Goal: Task Accomplishment & Management: Manage account settings

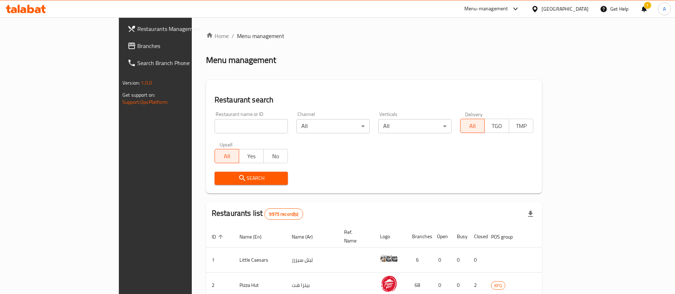
click at [219, 126] on input "search" at bounding box center [250, 126] width 73 height 14
type input "crops"
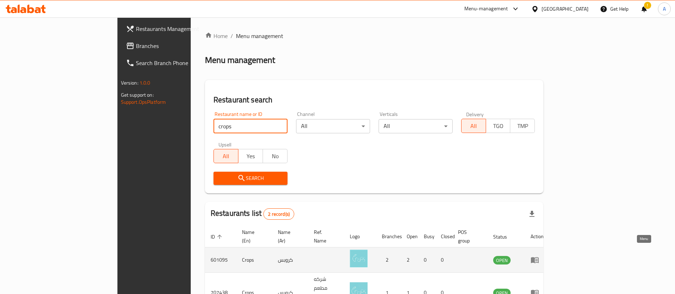
click at [539, 256] on icon "enhanced table" at bounding box center [534, 260] width 9 height 9
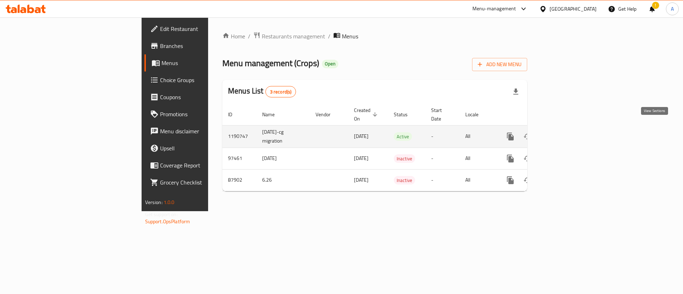
click at [570, 132] on link "enhanced table" at bounding box center [561, 136] width 17 height 17
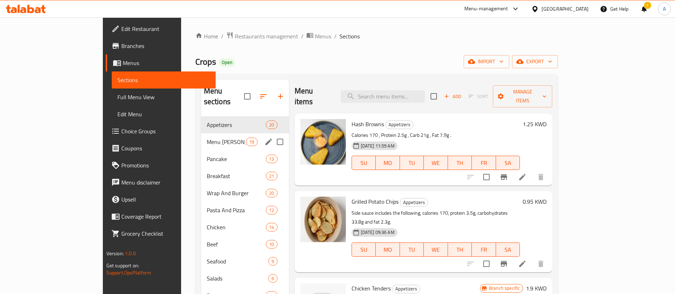
click at [213, 138] on span "Menu [PERSON_NAME]" at bounding box center [226, 142] width 39 height 9
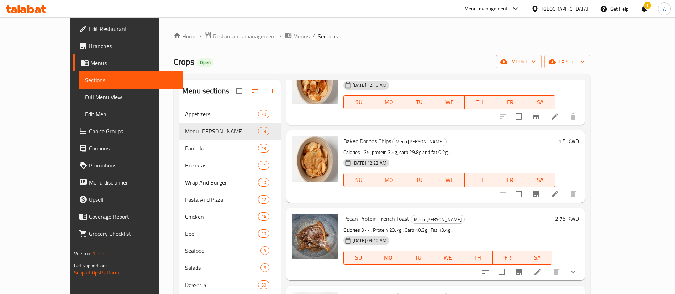
scroll to position [53, 0]
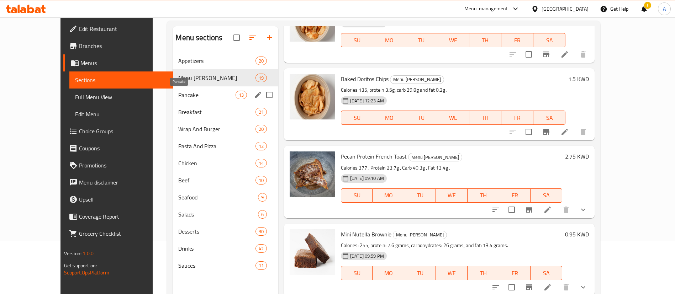
click at [209, 99] on span "Pancake" at bounding box center [206, 95] width 57 height 9
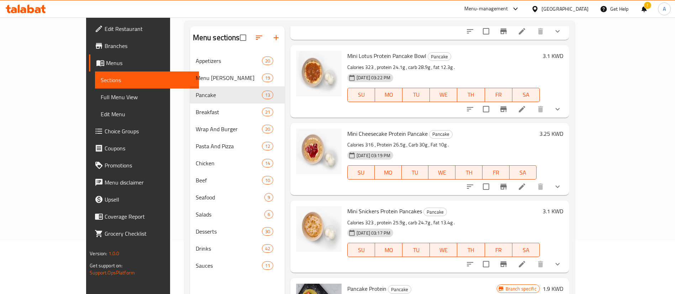
scroll to position [734, 0]
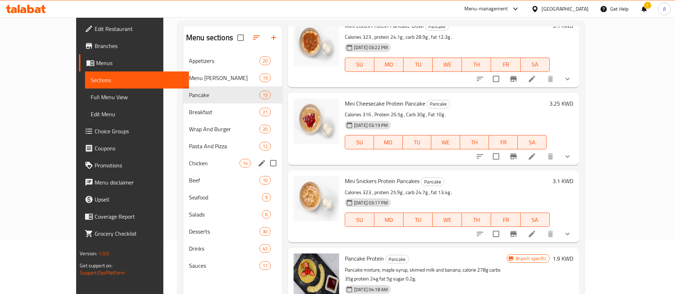
click at [197, 161] on span "Chicken" at bounding box center [214, 163] width 51 height 9
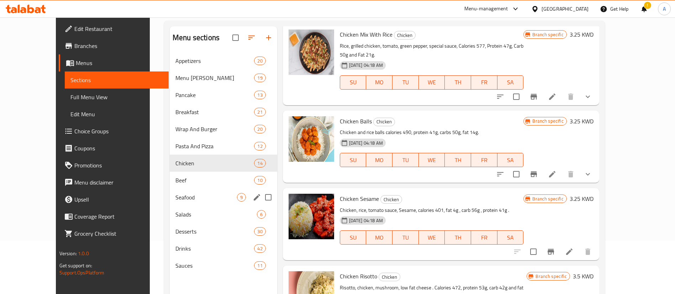
click at [213, 192] on div "Seafood 9" at bounding box center [223, 197] width 107 height 17
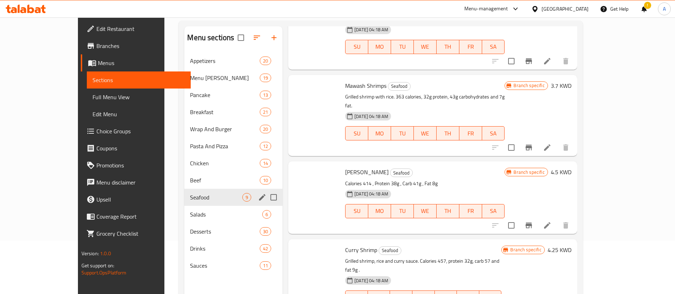
scroll to position [423, 0]
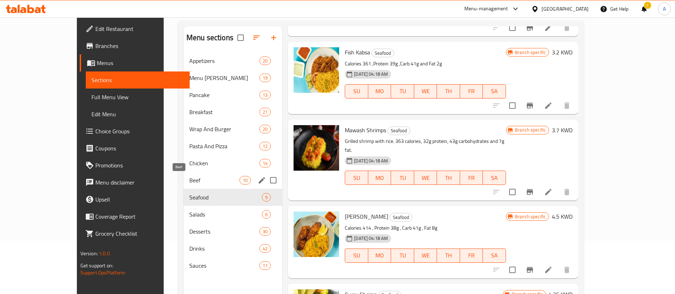
click at [202, 180] on span "Beef" at bounding box center [214, 180] width 50 height 9
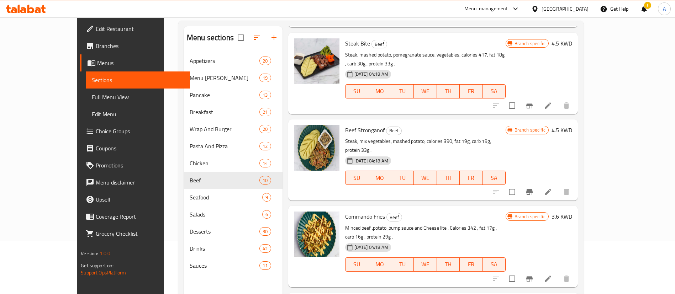
scroll to position [316, 0]
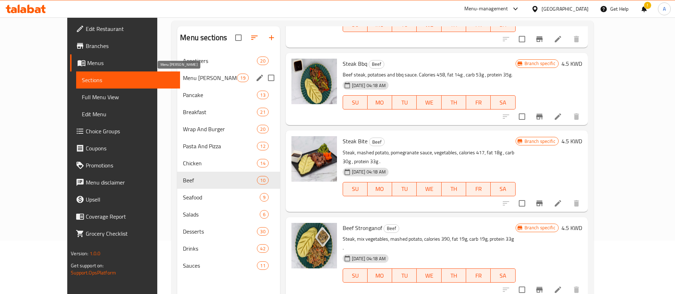
click at [197, 75] on span "Menu [PERSON_NAME]" at bounding box center [210, 78] width 54 height 9
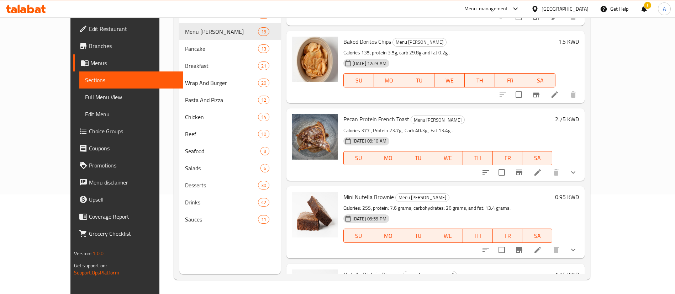
scroll to position [1093, 0]
